Goal: Check status: Check status

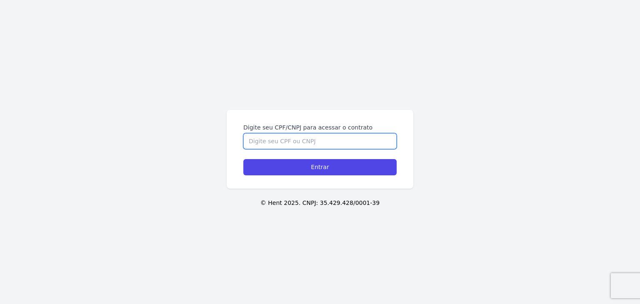
click at [337, 139] on input "Digite seu CPF/CNPJ para acessar o contrato" at bounding box center [319, 141] width 153 height 16
paste input "519.756.978-63"
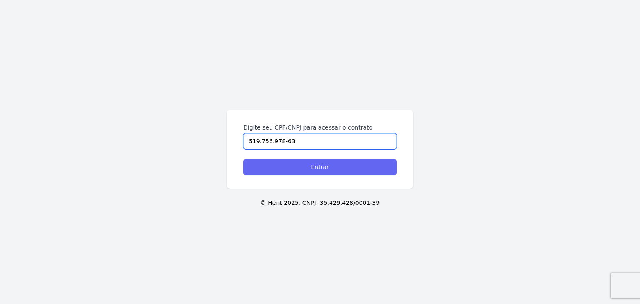
type input "519.756.978-63"
click at [337, 163] on input "Entrar" at bounding box center [319, 167] width 153 height 16
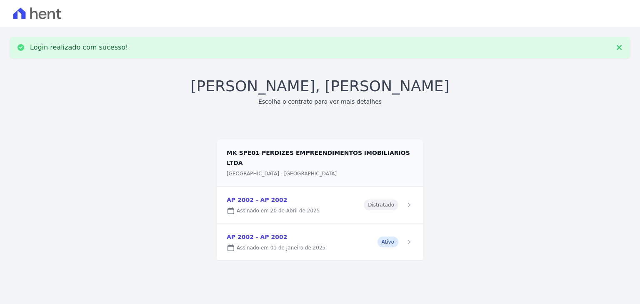
click at [392, 228] on link at bounding box center [320, 242] width 207 height 37
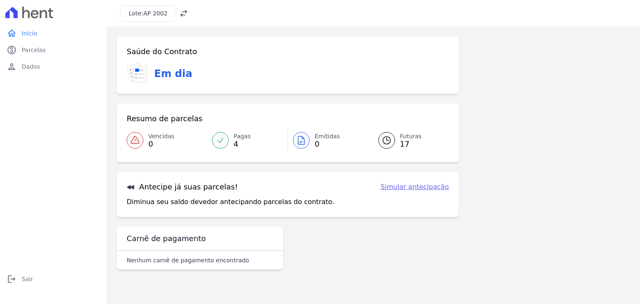
click at [385, 145] on div at bounding box center [386, 140] width 17 height 17
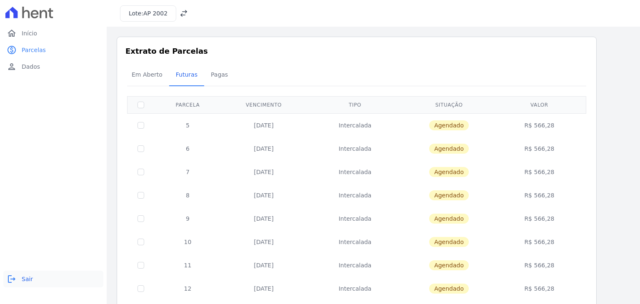
click at [24, 279] on span "Sair" at bounding box center [27, 279] width 11 height 8
